Goal: Transaction & Acquisition: Purchase product/service

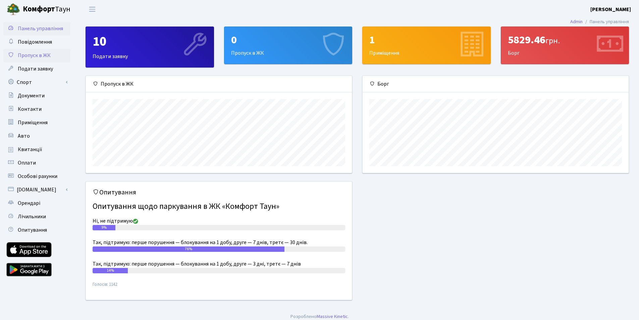
click at [44, 54] on span "Пропуск в ЖК" at bounding box center [34, 55] width 33 height 7
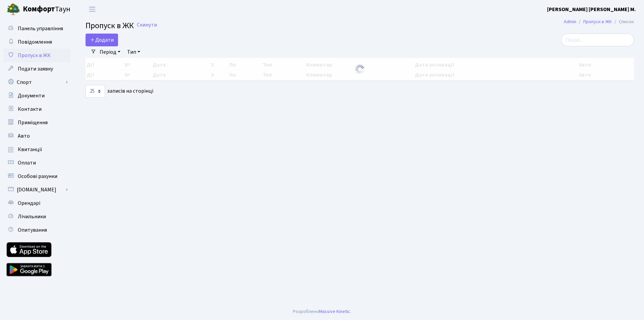
select select "25"
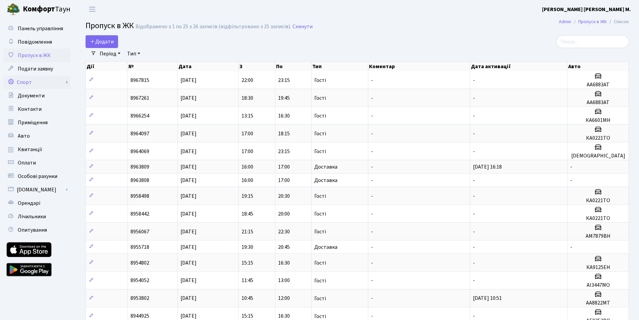
click at [37, 85] on link "Спорт" at bounding box center [36, 81] width 67 height 13
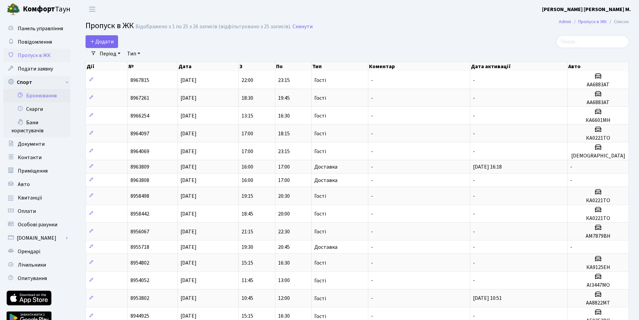
click at [47, 95] on link "Бронювання" at bounding box center [36, 95] width 67 height 13
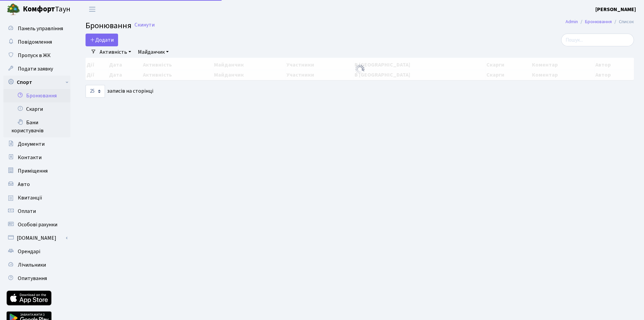
select select "25"
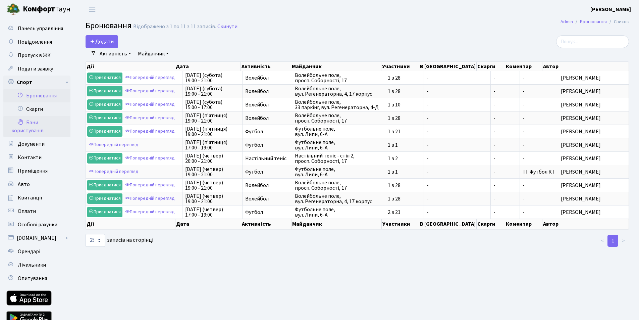
click at [37, 125] on link "Бани користувачів" at bounding box center [36, 126] width 67 height 21
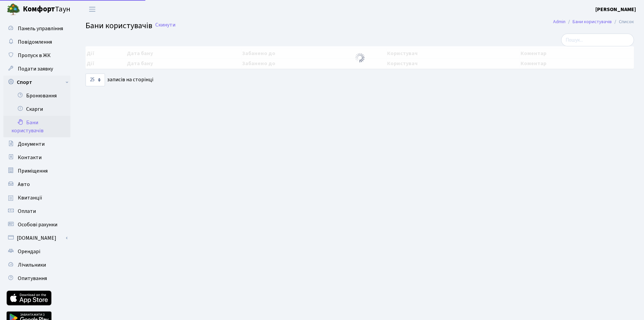
select select "25"
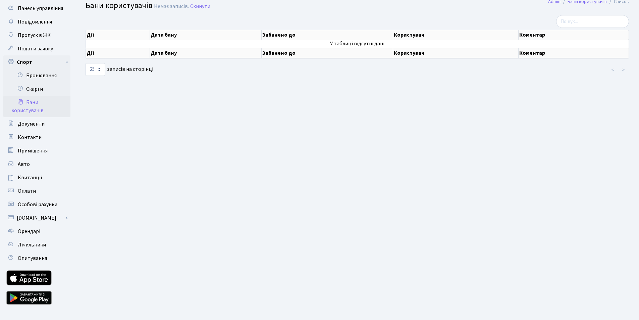
scroll to position [31, 0]
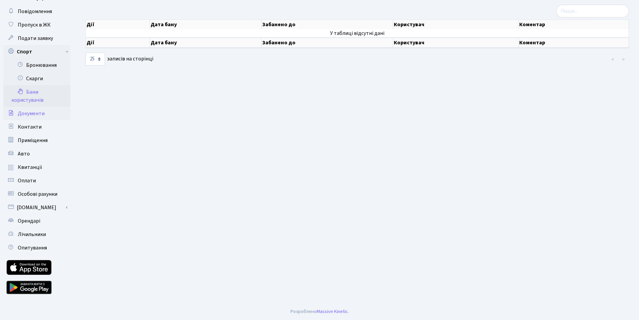
click at [37, 115] on span "Документи" at bounding box center [31, 113] width 27 height 7
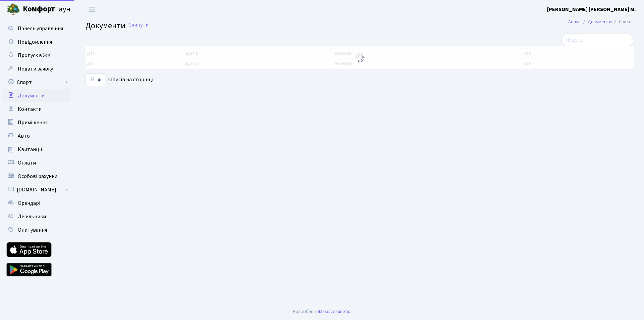
select select "25"
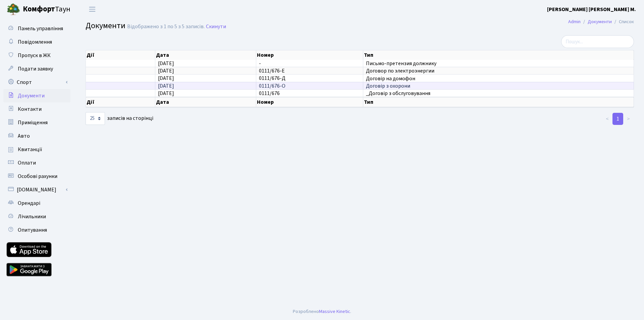
click at [285, 85] on span "0111/676-О" at bounding box center [272, 85] width 26 height 7
click at [248, 87] on td "01.06.2019" at bounding box center [205, 85] width 101 height 7
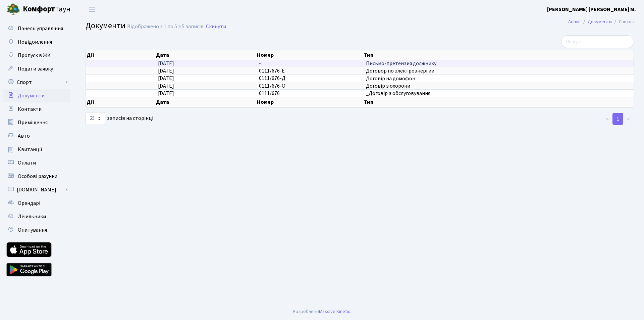
click at [260, 60] on span "-" at bounding box center [260, 63] width 2 height 7
click at [381, 62] on span "Письмо-претензия должнику" at bounding box center [498, 63] width 265 height 5
click at [166, 62] on span "28.10.2024" at bounding box center [166, 63] width 16 height 7
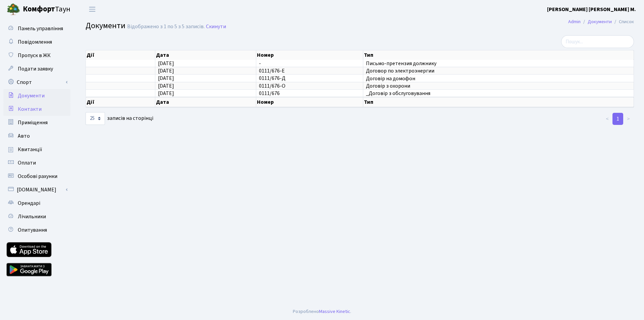
click at [38, 106] on span "Контакти" at bounding box center [30, 108] width 24 height 7
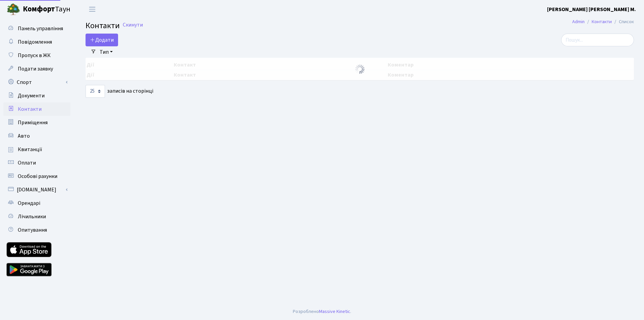
select select "25"
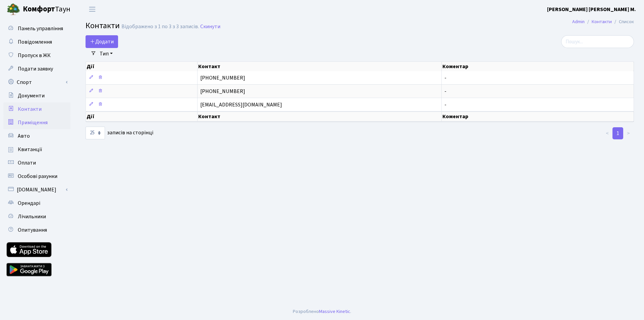
click at [29, 121] on span "Приміщення" at bounding box center [33, 122] width 30 height 7
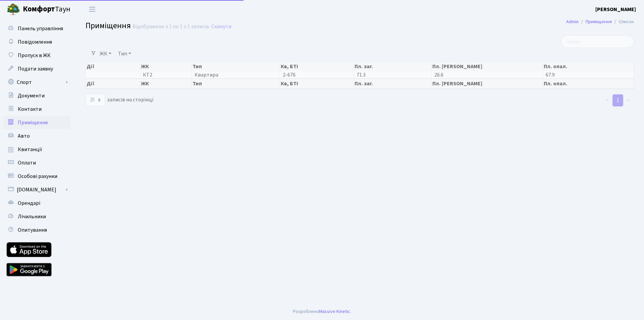
select select "25"
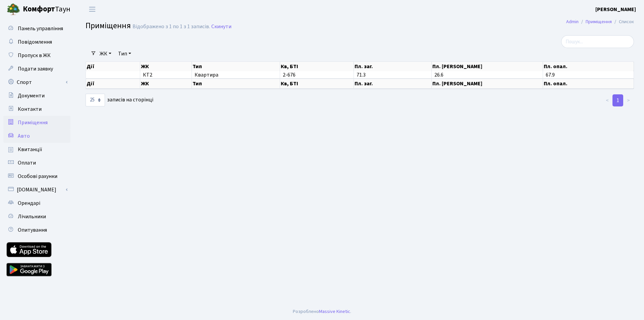
click at [23, 137] on span "Авто" at bounding box center [24, 135] width 12 height 7
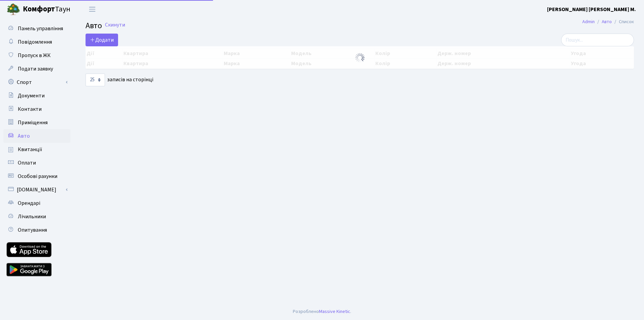
select select "25"
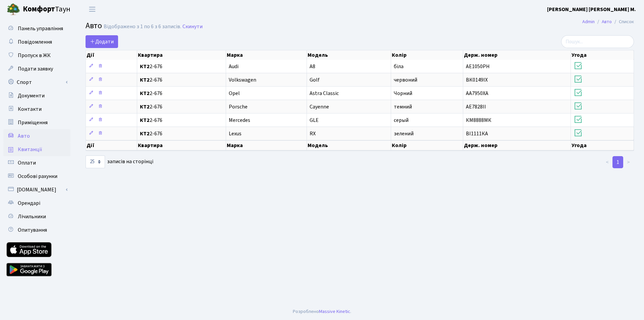
click at [30, 147] on span "Квитанції" at bounding box center [30, 149] width 24 height 7
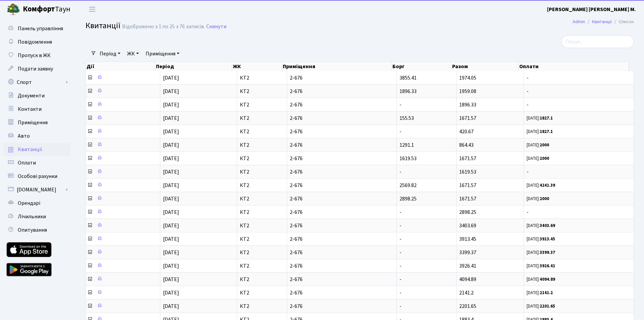
select select "25"
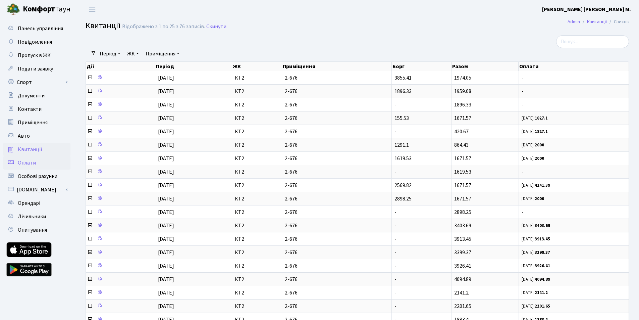
click at [41, 162] on link "Оплати" at bounding box center [36, 162] width 67 height 13
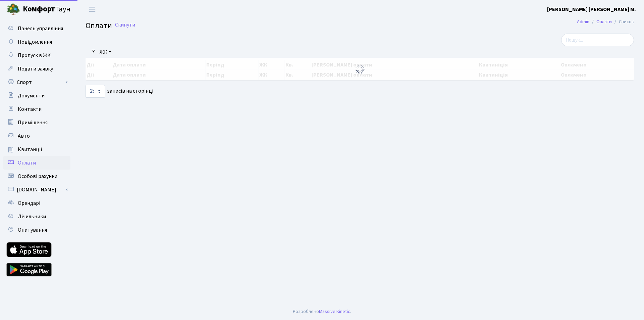
select select "25"
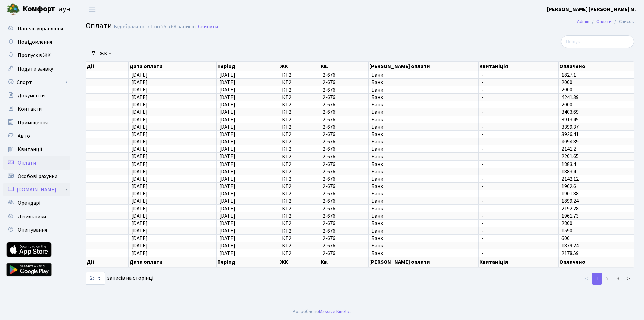
click at [43, 191] on link "[DOMAIN_NAME]" at bounding box center [36, 189] width 67 height 13
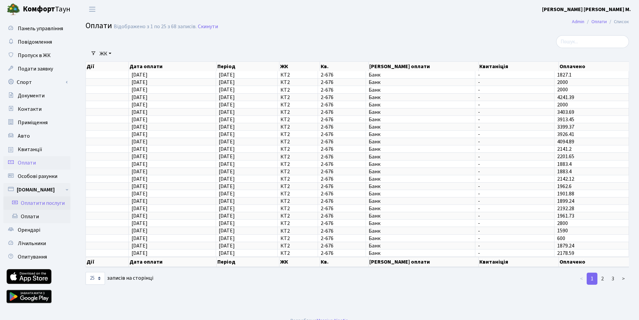
click at [47, 204] on link "Оплатити послуги" at bounding box center [36, 202] width 67 height 13
click at [50, 203] on link "Оплатити послуги" at bounding box center [36, 202] width 67 height 13
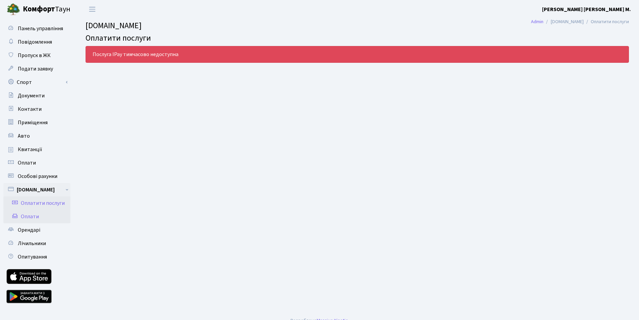
click at [30, 215] on link "Оплати" at bounding box center [36, 216] width 67 height 13
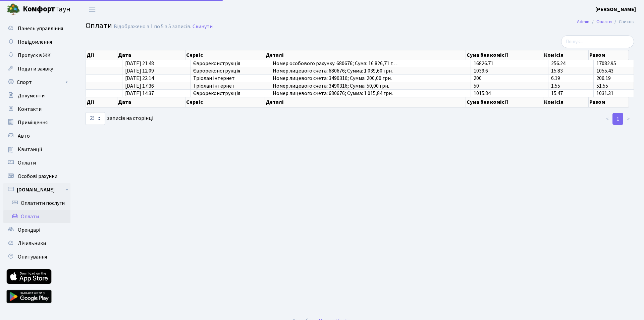
select select "25"
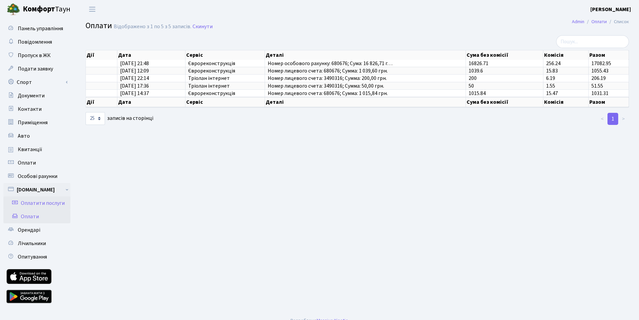
click at [38, 202] on link "Оплатити послуги" at bounding box center [36, 202] width 67 height 13
click at [56, 201] on link "Оплатити послуги" at bounding box center [36, 202] width 67 height 13
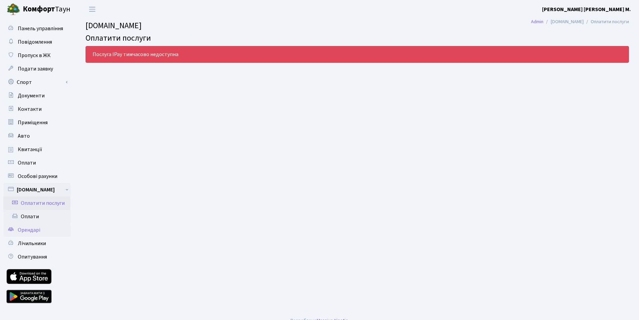
click at [40, 231] on span "Орендарі" at bounding box center [29, 229] width 22 height 7
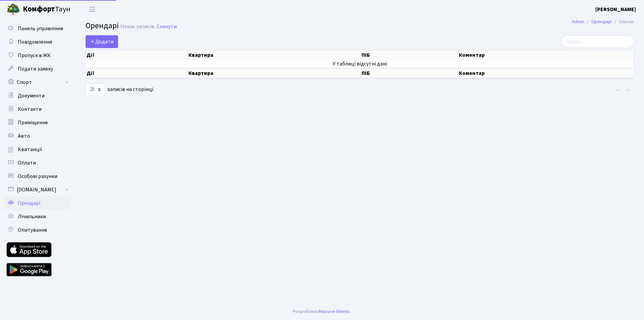
select select "25"
click at [45, 217] on span "Лічильники" at bounding box center [32, 216] width 28 height 7
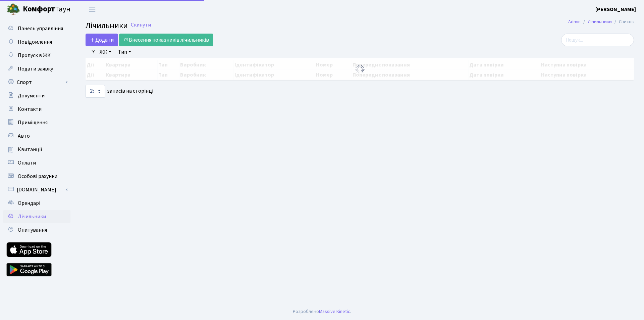
select select "25"
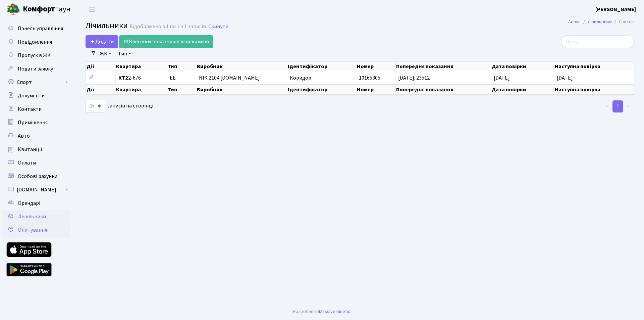
click at [36, 228] on span "Опитування" at bounding box center [32, 229] width 29 height 7
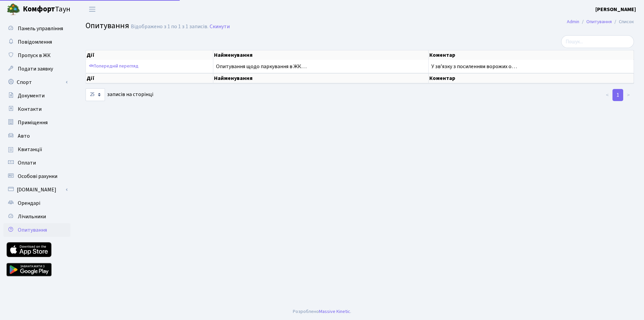
select select "25"
click at [36, 176] on span "Особові рахунки" at bounding box center [38, 175] width 40 height 7
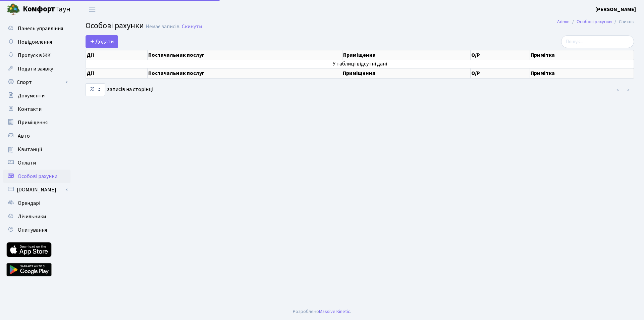
select select "25"
click at [35, 164] on span "Оплати" at bounding box center [27, 162] width 18 height 7
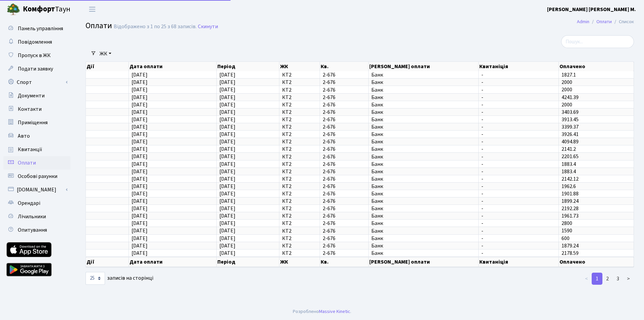
select select "25"
click at [39, 175] on span "Особові рахунки" at bounding box center [38, 175] width 40 height 7
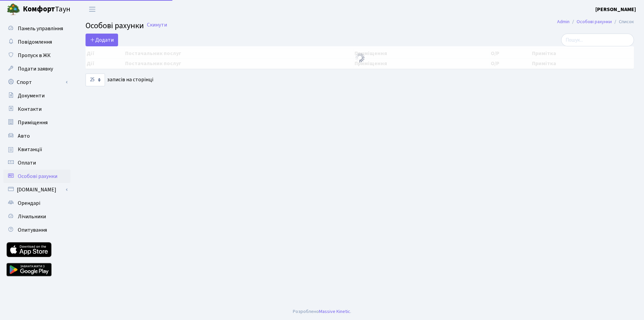
select select "25"
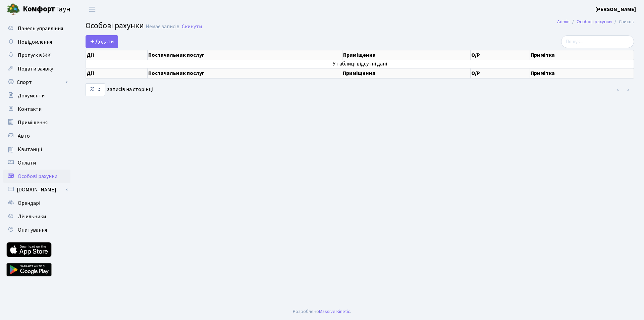
click at [39, 175] on span "Особові рахунки" at bounding box center [38, 175] width 40 height 7
select select "25"
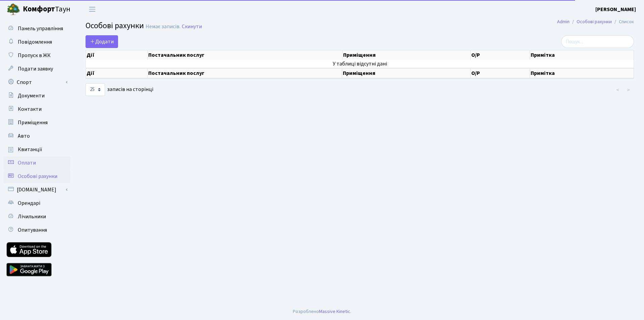
click at [29, 161] on span "Оплати" at bounding box center [27, 162] width 18 height 7
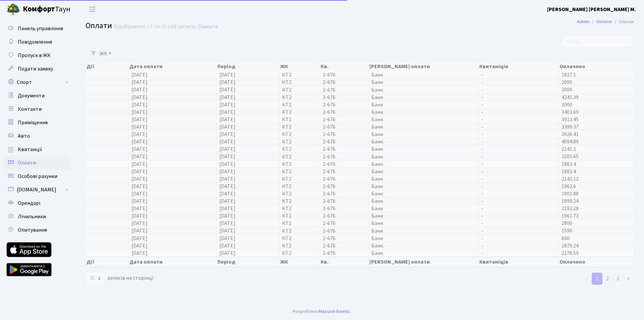
select select "25"
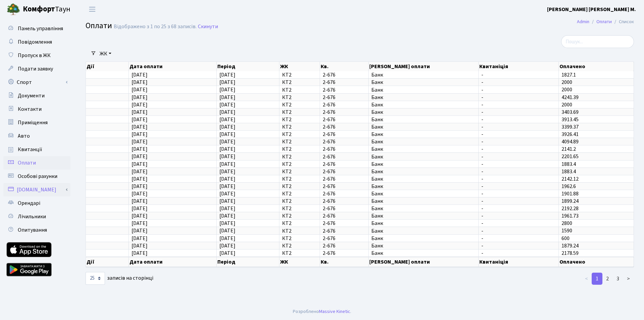
click at [52, 191] on link "[DOMAIN_NAME]" at bounding box center [36, 189] width 67 height 13
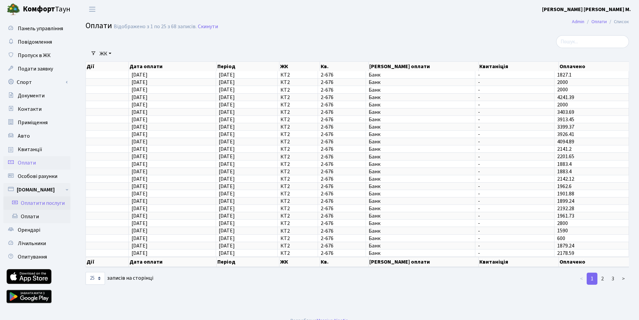
click at [44, 203] on link "Оплатити послуги" at bounding box center [36, 202] width 67 height 13
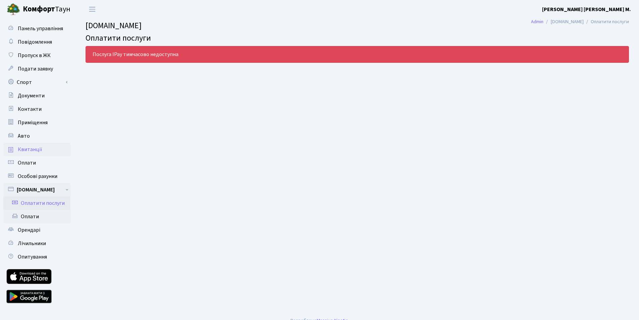
click at [27, 151] on span "Квитанції" at bounding box center [30, 149] width 24 height 7
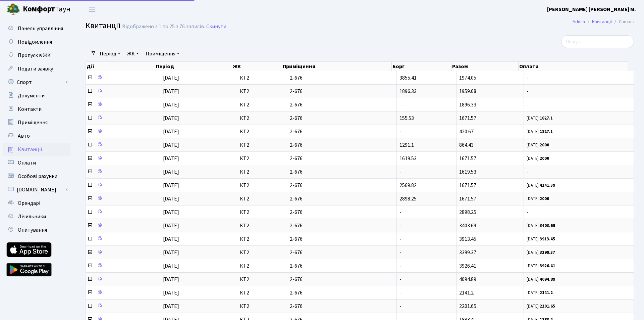
select select "25"
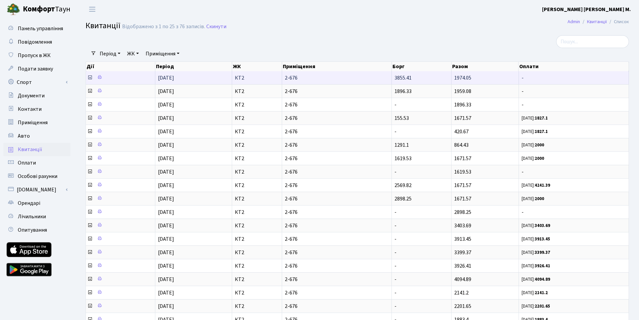
click at [90, 78] on icon at bounding box center [89, 77] width 5 height 5
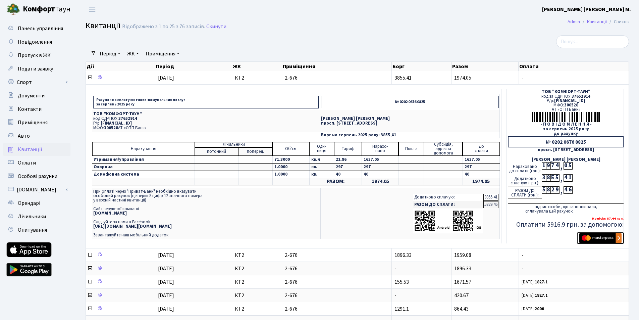
click at [594, 238] on img "submit" at bounding box center [600, 238] width 42 height 10
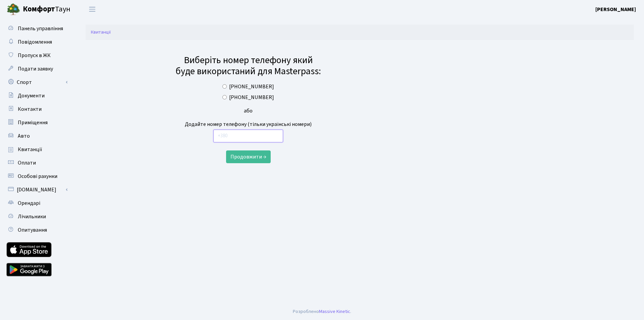
click at [234, 137] on input "text" at bounding box center [248, 135] width 70 height 13
click at [227, 86] on input "+380503620600" at bounding box center [224, 86] width 4 height 4
radio input "true"
click at [245, 158] on button "Продовжити →" at bounding box center [248, 156] width 45 height 13
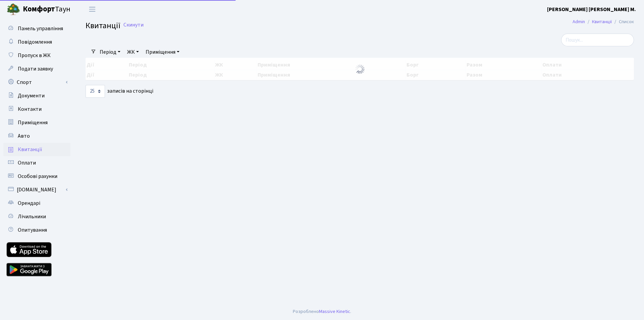
select select "25"
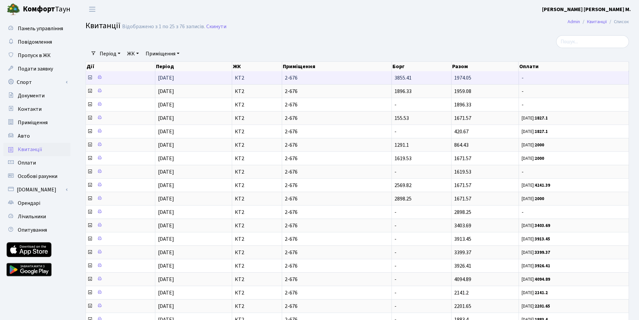
click at [89, 77] on icon at bounding box center [89, 77] width 5 height 5
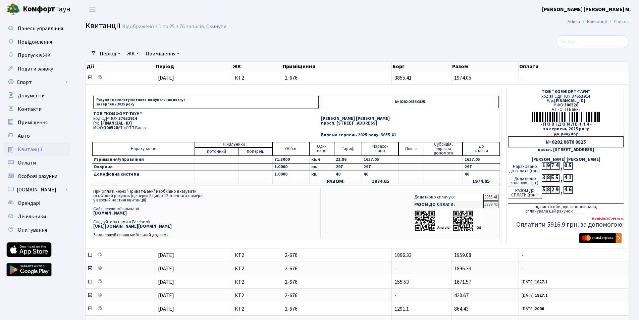
drag, startPoint x: 95, startPoint y: 114, endPoint x: 151, endPoint y: 123, distance: 57.2
click at [151, 123] on td "ТОВ "КОМФОРТ-ТАУН" код ЄДРПОУ: 37652914 Р/р: [FINANCIAL_ID] МФО: 300528 АТ «ОТП…" at bounding box center [206, 121] width 228 height 22
click at [132, 123] on span "[FINANCIAL_ID]" at bounding box center [116, 123] width 31 height 6
